Goal: Transaction & Acquisition: Purchase product/service

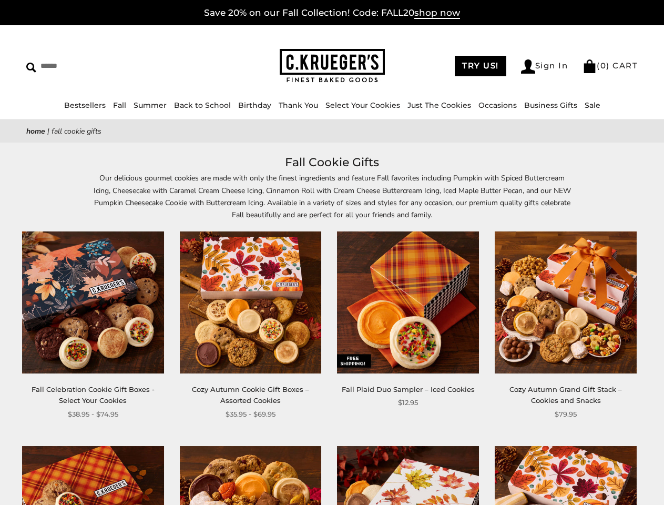
click at [332, 252] on div "**********" at bounding box center [400, 319] width 158 height 177
click at [494, 105] on link "Occasions" at bounding box center [497, 104] width 38 height 9
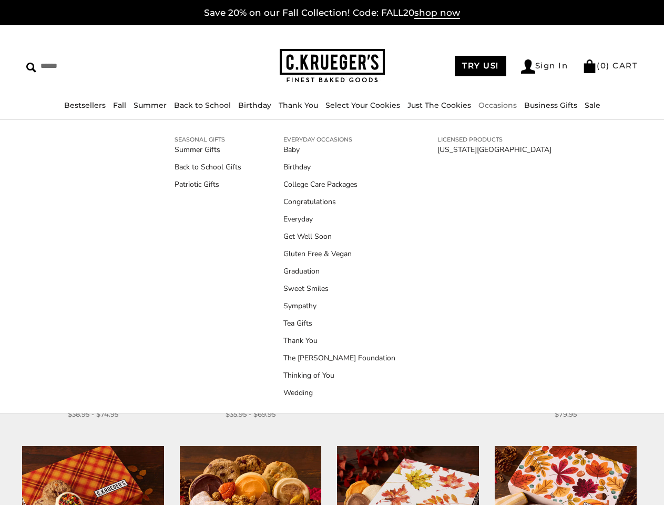
click at [332, 329] on ul "Baby Birthday College Care Packages Congratulations Everyday Get Well Soon Glut…" at bounding box center [339, 271] width 112 height 254
